Goal: Information Seeking & Learning: Learn about a topic

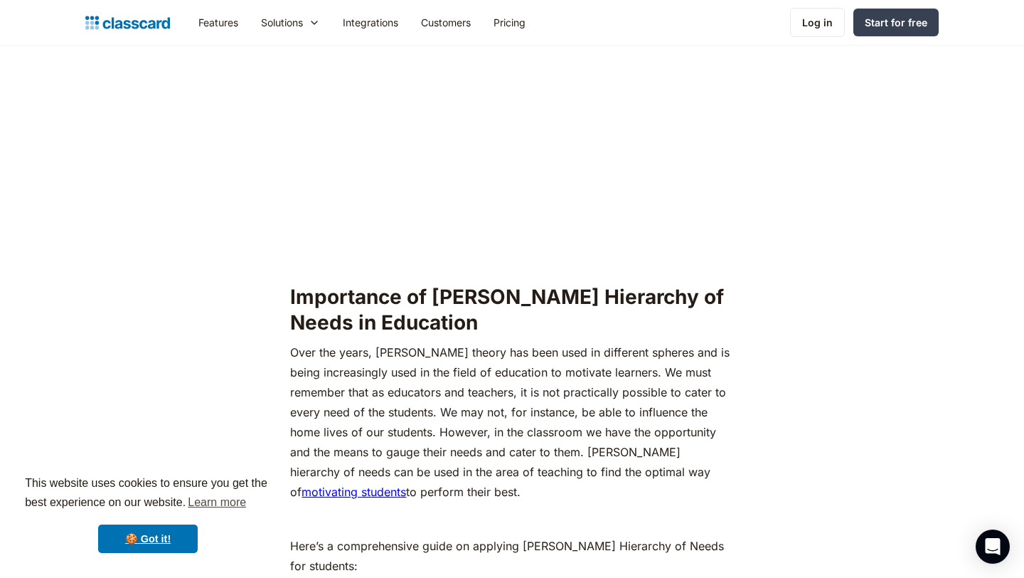
scroll to position [1241, 0]
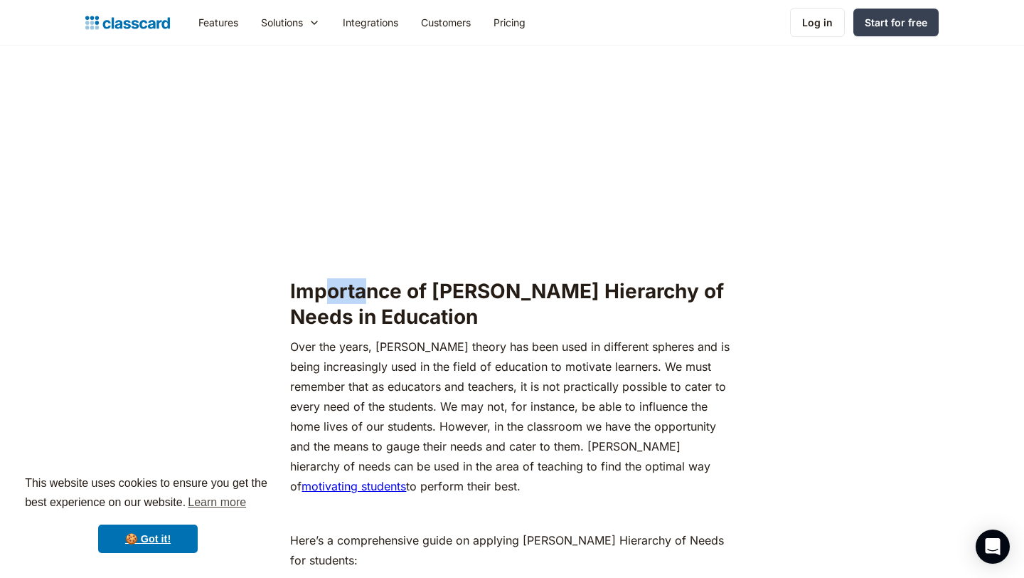
drag, startPoint x: 327, startPoint y: 261, endPoint x: 364, endPoint y: 258, distance: 36.4
click at [364, 278] on h2 "Importance of [PERSON_NAME] Hierarchy of Needs in Education" at bounding box center [511, 304] width 443 height 52
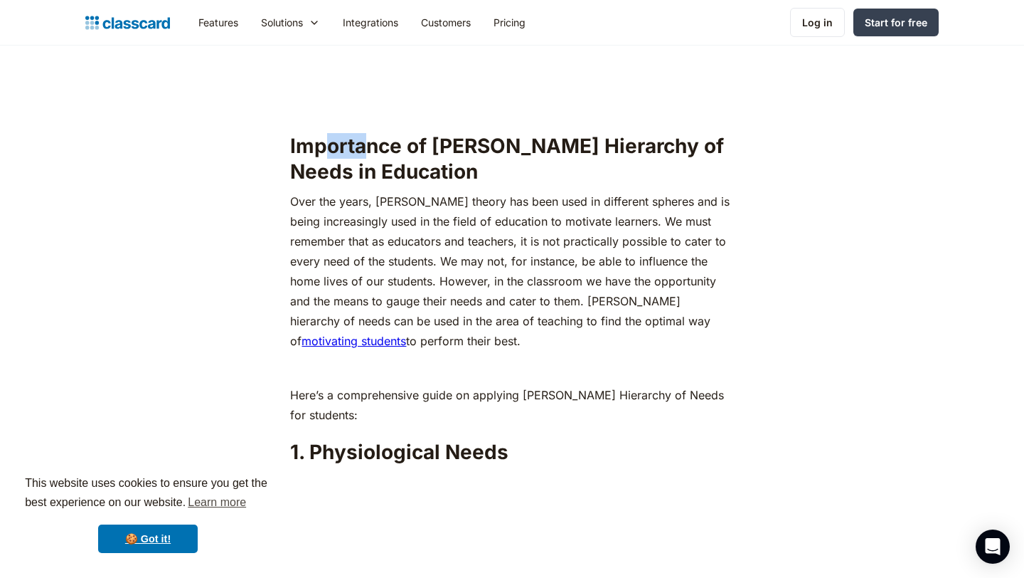
scroll to position [1387, 0]
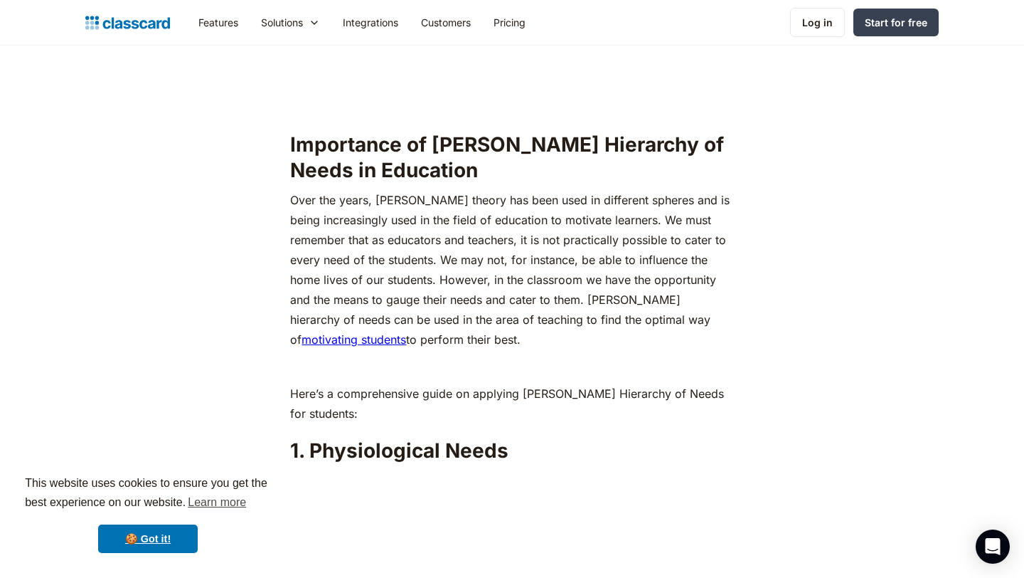
click at [359, 197] on p "Over the years, Abraham Maslow’s theory has been used in different spheres and …" at bounding box center [511, 269] width 443 height 159
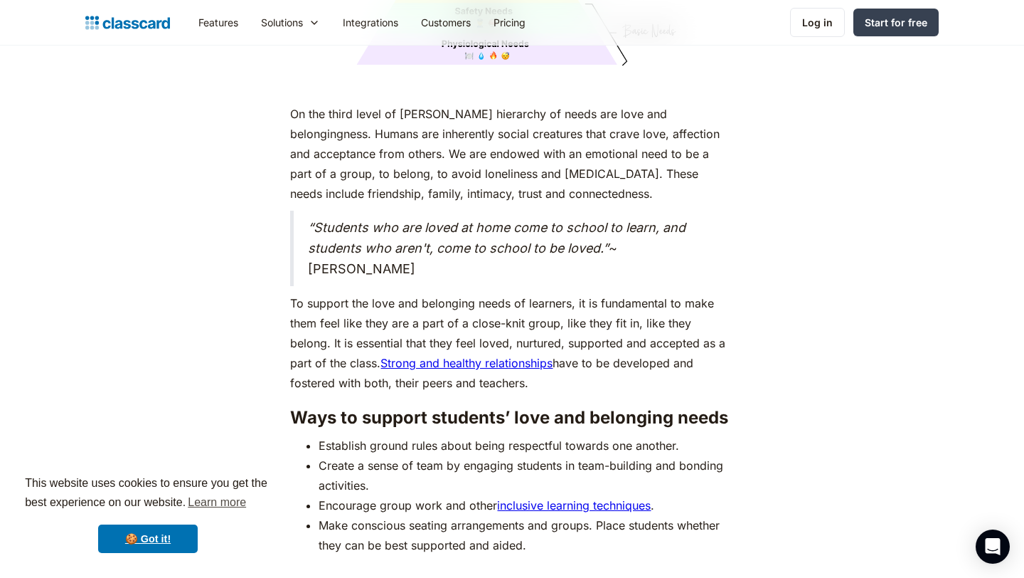
scroll to position [3880, 0]
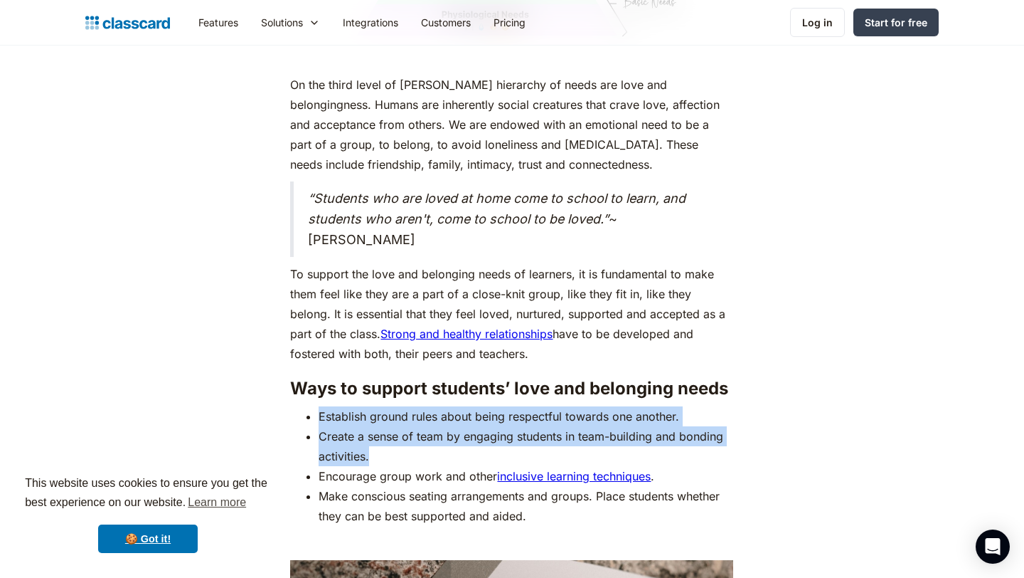
drag, startPoint x: 322, startPoint y: 390, endPoint x: 381, endPoint y: 421, distance: 66.8
click at [381, 421] on ul "Establish ground rules about being respectful towards one another. Create a sen…" at bounding box center [511, 466] width 443 height 120
copy ul "Establish ground rules about being respectful towards one another. Create a sen…"
click at [546, 469] on link "inclusive learning techniques" at bounding box center [574, 476] width 154 height 14
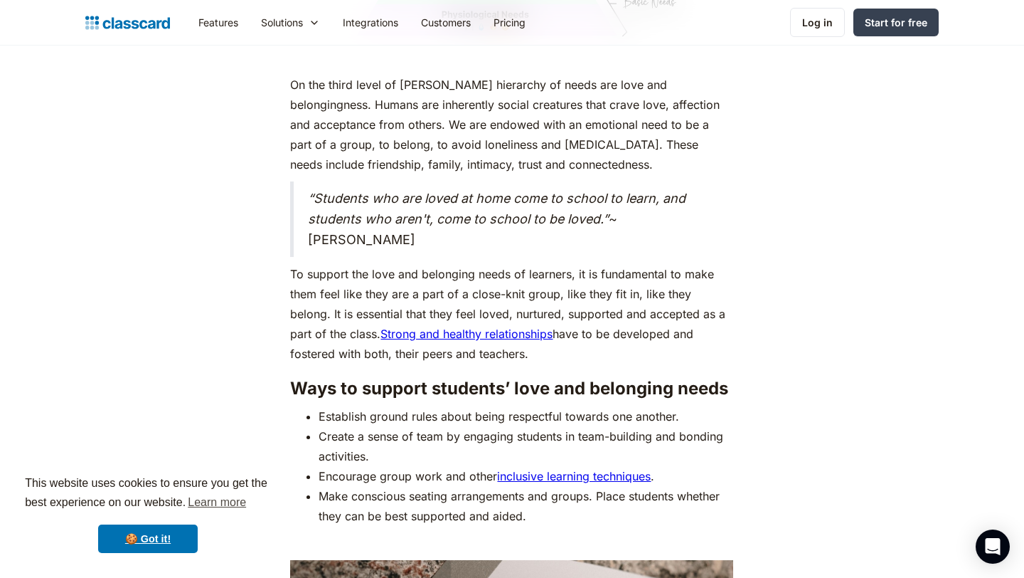
click at [332, 426] on li "Create a sense of team by engaging students in team-building and bonding activi…" at bounding box center [526, 446] width 415 height 40
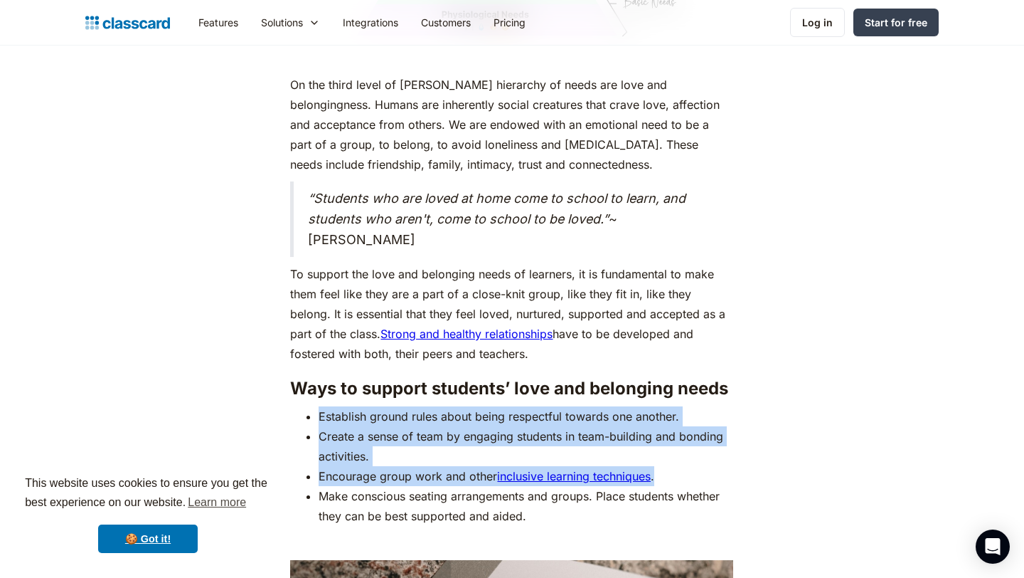
drag, startPoint x: 321, startPoint y: 391, endPoint x: 684, endPoint y: 447, distance: 367.9
click at [684, 447] on ul "Establish ground rules about being respectful towards one another. Create a sen…" at bounding box center [511, 466] width 443 height 120
copy ul "Establish ground rules about being respectful towards one another. Create a sen…"
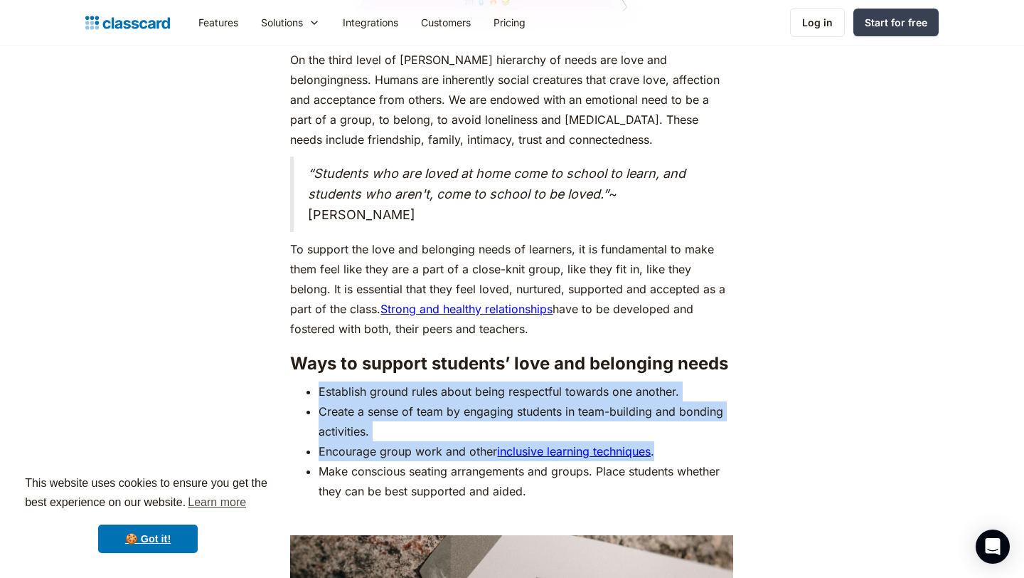
scroll to position [3906, 0]
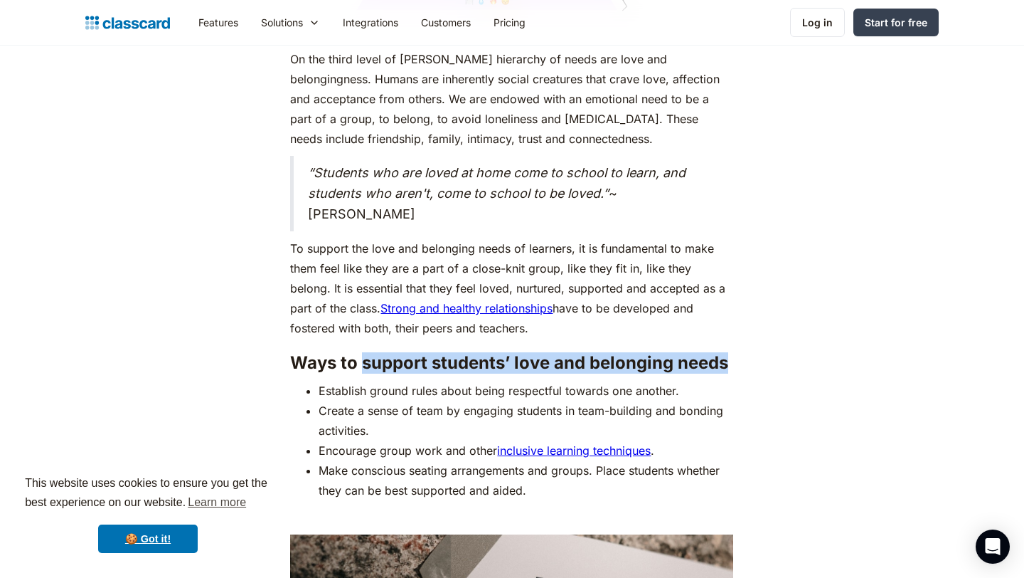
drag, startPoint x: 364, startPoint y: 333, endPoint x: 768, endPoint y: 334, distance: 404.8
click at [768, 334] on div "As humans, we are driven by an innate desire to achieve more, to surpass not ju…" at bounding box center [512, 59] width 578 height 6352
copy h3 "support students’ love and belonging needs"
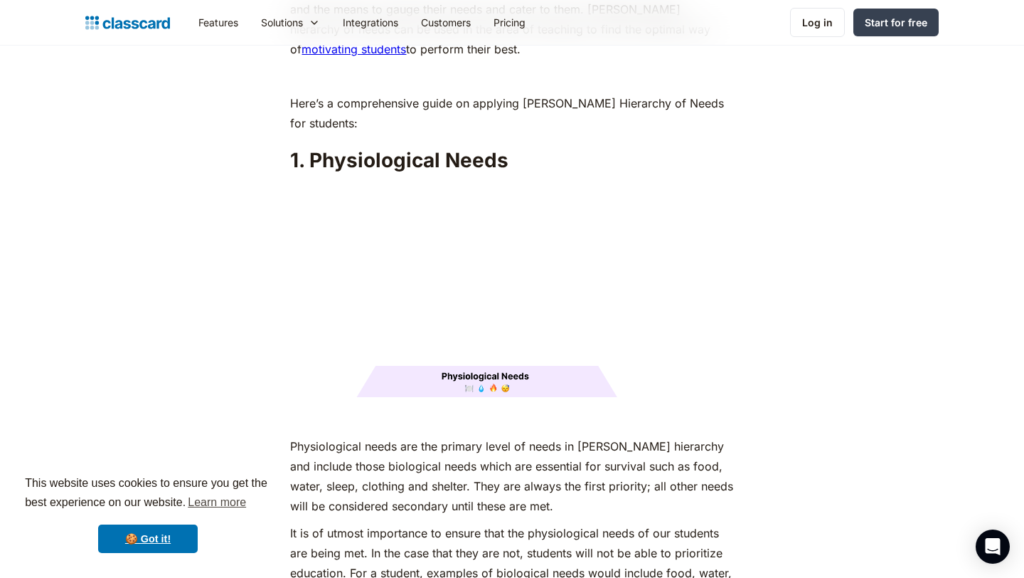
scroll to position [4041, 0]
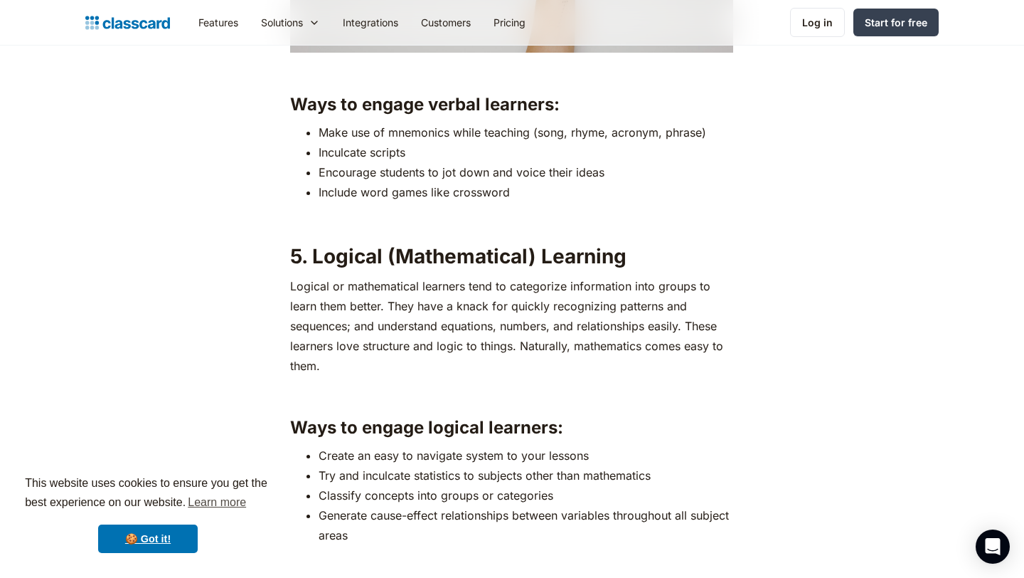
scroll to position [3496, 0]
